Goal: Transaction & Acquisition: Obtain resource

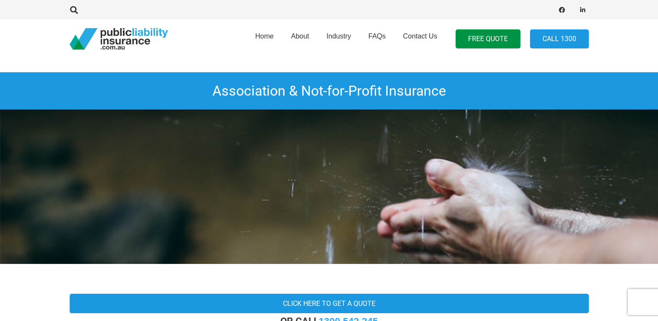
click at [157, 87] on h1 "Association & Not-for-Profit Insurance" at bounding box center [329, 90] width 658 height 37
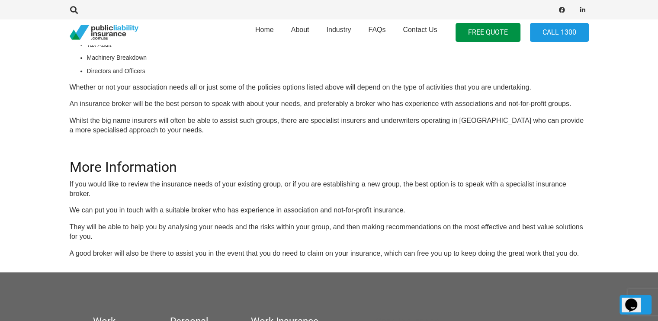
scroll to position [831, 0]
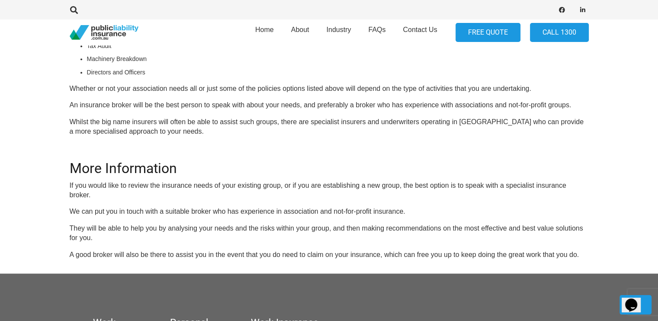
click at [491, 32] on link "FREE QUOTE" at bounding box center [488, 32] width 65 height 19
click at [358, 154] on h2 "More Information" at bounding box center [329, 163] width 519 height 27
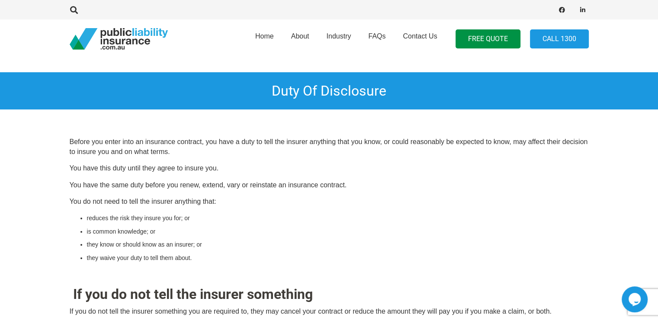
click at [312, 200] on p "You do not need to tell the insurer anything that:" at bounding box center [329, 202] width 519 height 10
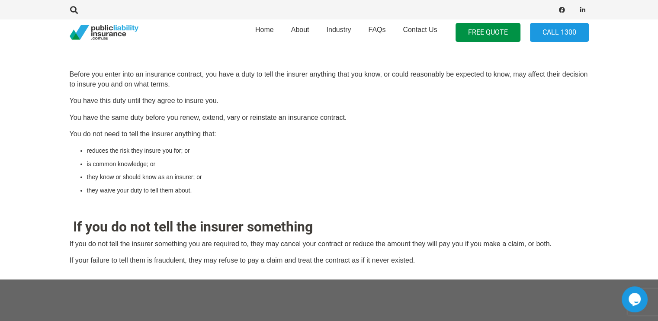
scroll to position [69, 0]
